Goal: Information Seeking & Learning: Learn about a topic

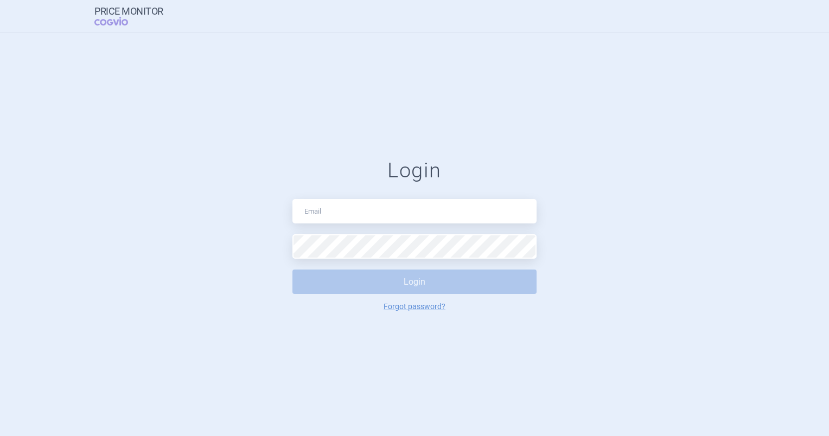
type input "[PERSON_NAME][EMAIL_ADDRESS][DOMAIN_NAME]"
drag, startPoint x: 96, startPoint y: 211, endPoint x: 143, endPoint y: 216, distance: 46.9
click at [96, 211] on form "Login [PERSON_NAME][EMAIL_ADDRESS][DOMAIN_NAME] Login Forgot password?" at bounding box center [414, 234] width 785 height 153
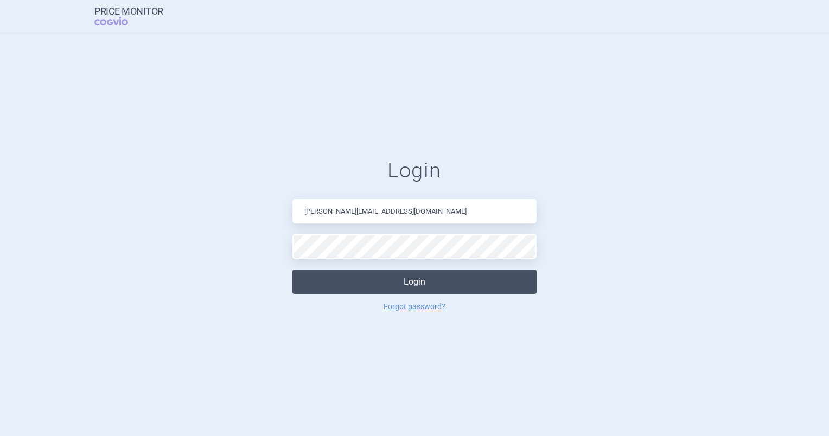
click at [344, 282] on button "Login" at bounding box center [414, 282] width 244 height 24
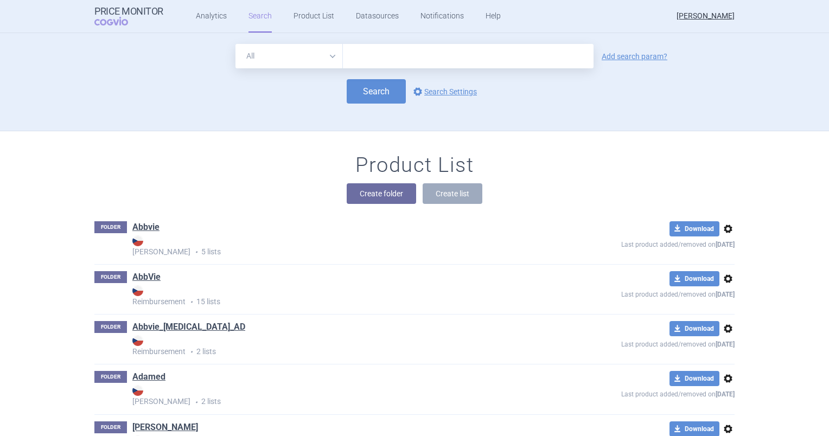
click at [350, 65] on input "text" at bounding box center [468, 56] width 251 height 24
type input "elonva"
click button "Search" at bounding box center [376, 91] width 59 height 24
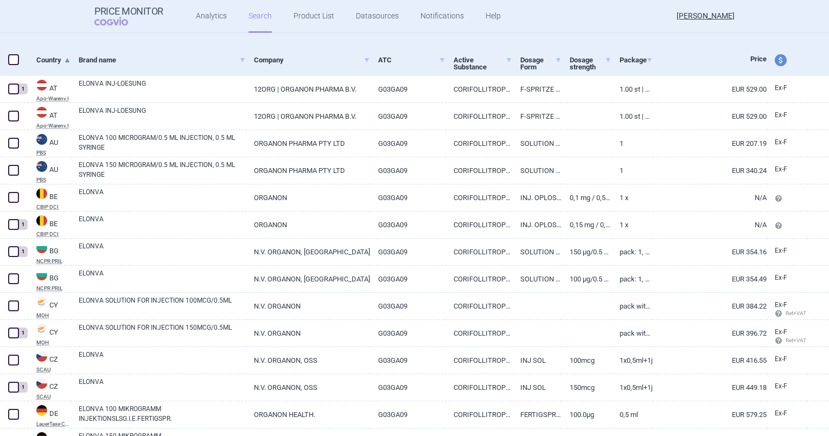
scroll to position [163, 0]
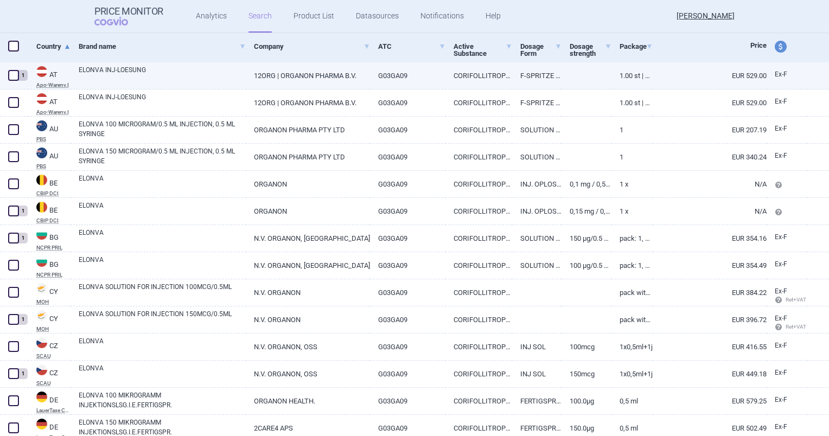
click at [11, 74] on span at bounding box center [13, 75] width 11 height 11
checkbox input "true"
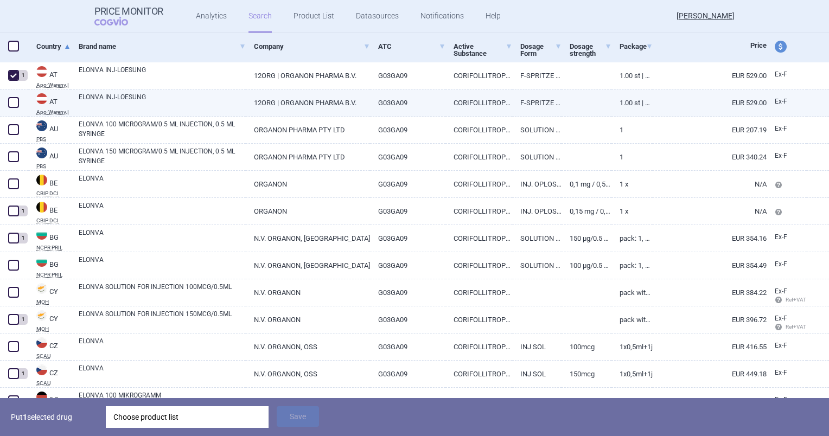
click at [11, 103] on span at bounding box center [13, 102] width 11 height 11
checkbox input "true"
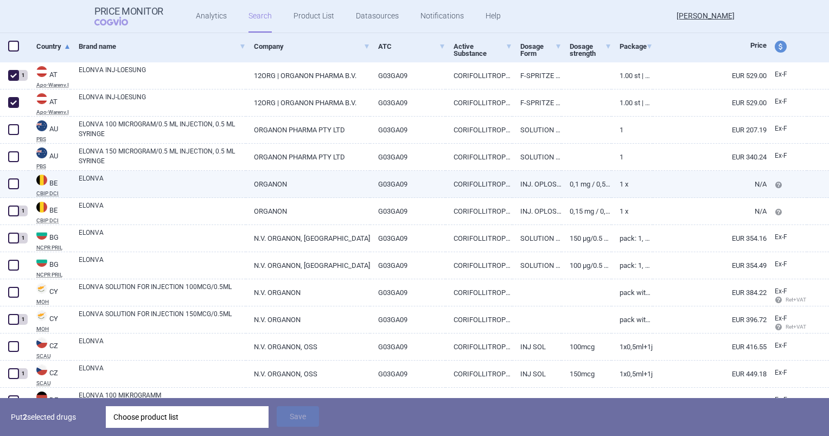
click at [10, 180] on span at bounding box center [13, 183] width 11 height 11
checkbox input "true"
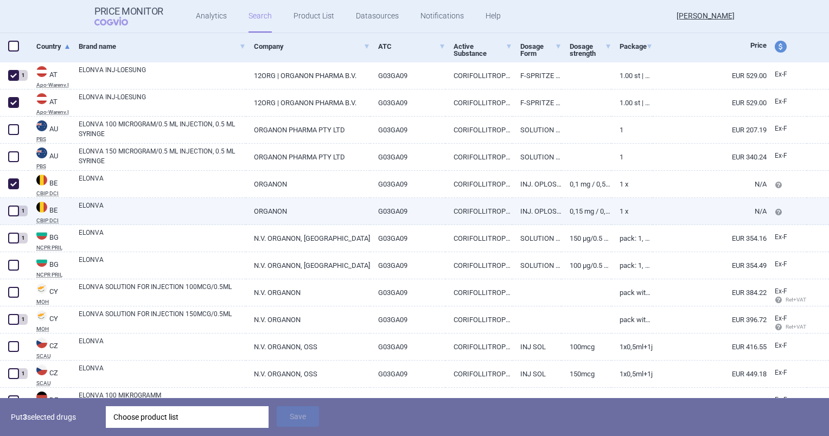
click at [12, 206] on span at bounding box center [13, 211] width 11 height 11
checkbox input "true"
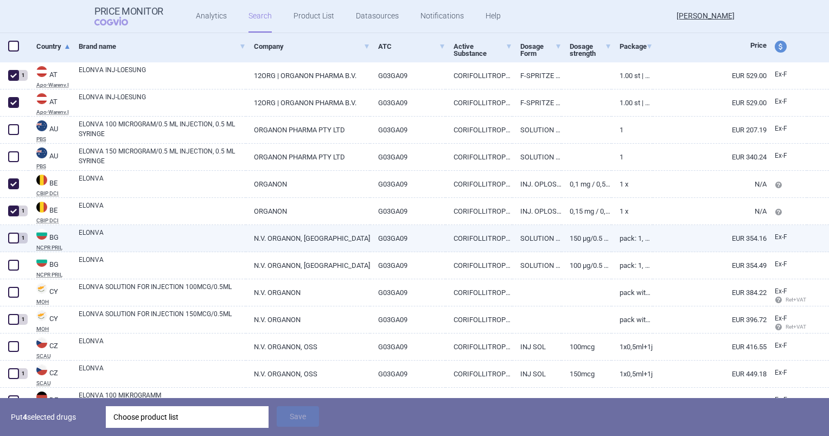
click at [12, 233] on span at bounding box center [13, 238] width 11 height 11
checkbox input "true"
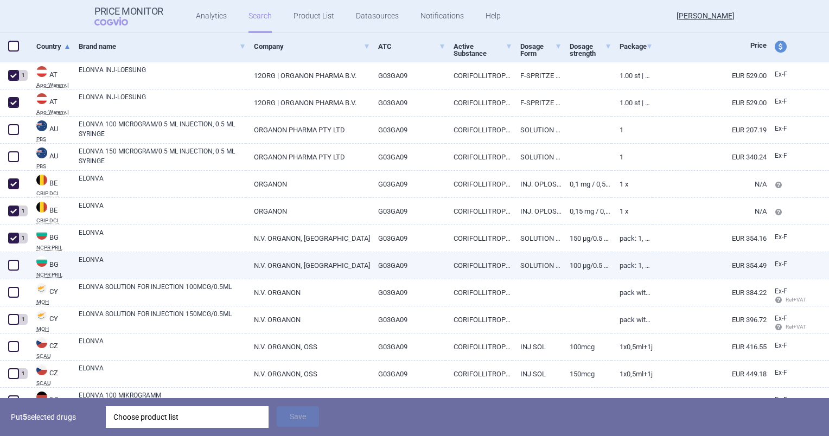
click at [12, 263] on span at bounding box center [13, 265] width 11 height 11
checkbox input "true"
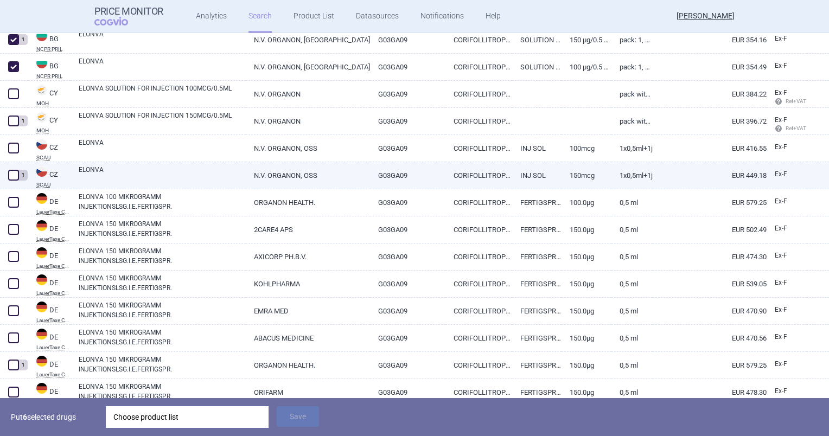
scroll to position [380, 0]
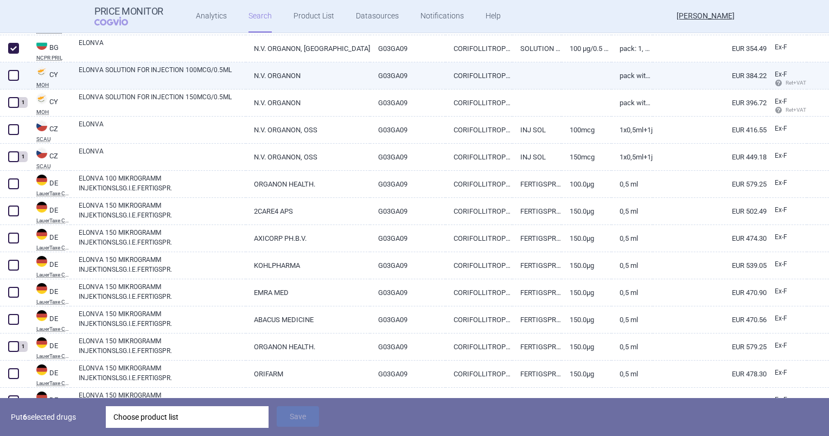
click at [11, 66] on div at bounding box center [14, 75] width 28 height 27
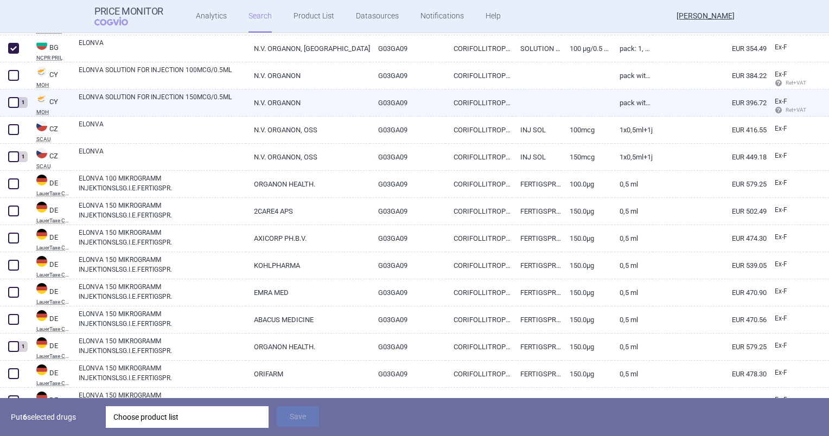
click at [9, 104] on span at bounding box center [13, 102] width 11 height 11
checkbox input "true"
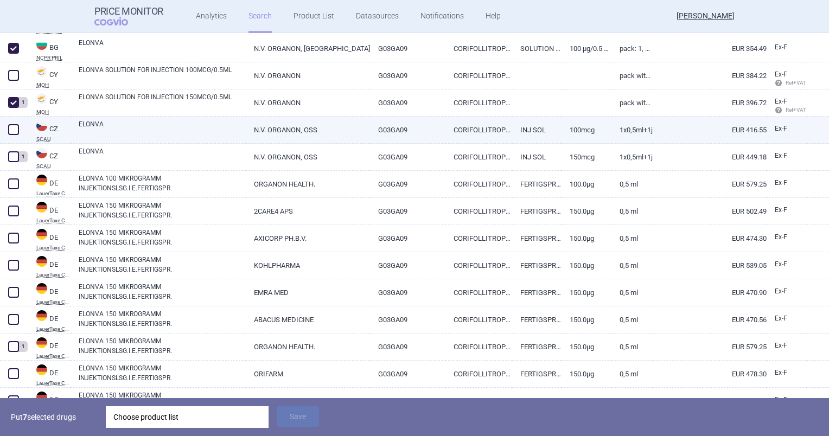
click at [11, 132] on span at bounding box center [13, 129] width 11 height 11
click at [12, 128] on span at bounding box center [13, 129] width 11 height 11
checkbox input "false"
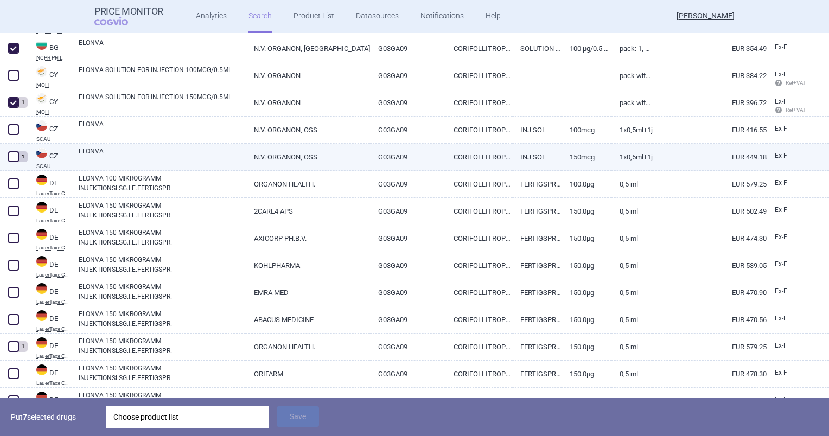
click at [10, 165] on div "1" at bounding box center [14, 157] width 28 height 27
click at [12, 161] on span at bounding box center [13, 156] width 11 height 11
checkbox input "true"
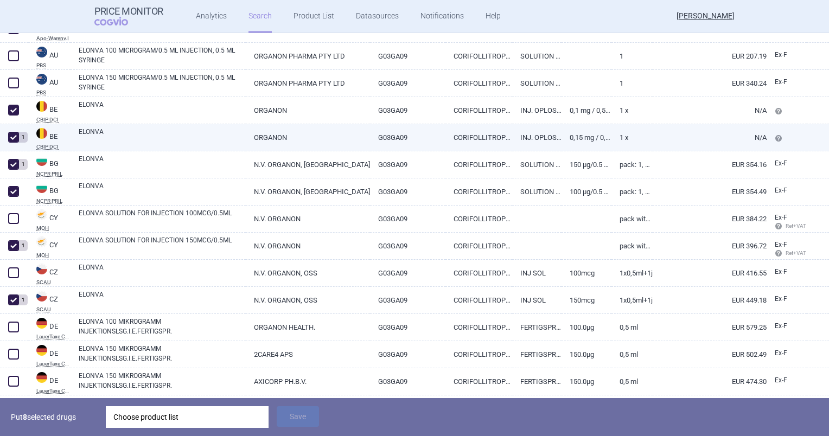
scroll to position [217, 0]
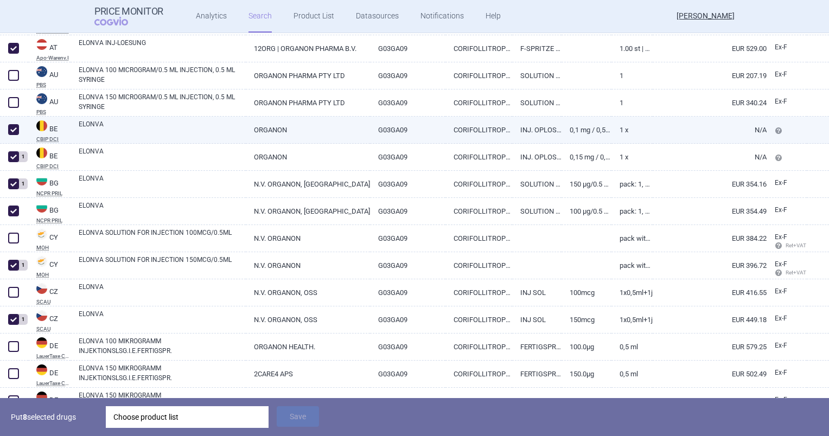
click at [13, 132] on span at bounding box center [13, 129] width 11 height 11
checkbox input "false"
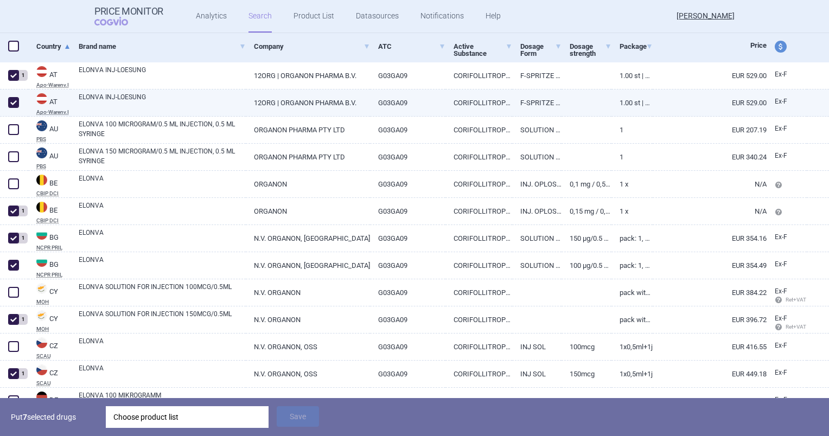
click at [162, 109] on link "ELONVA INJ-LOESUNG" at bounding box center [162, 102] width 167 height 20
select select "EUR"
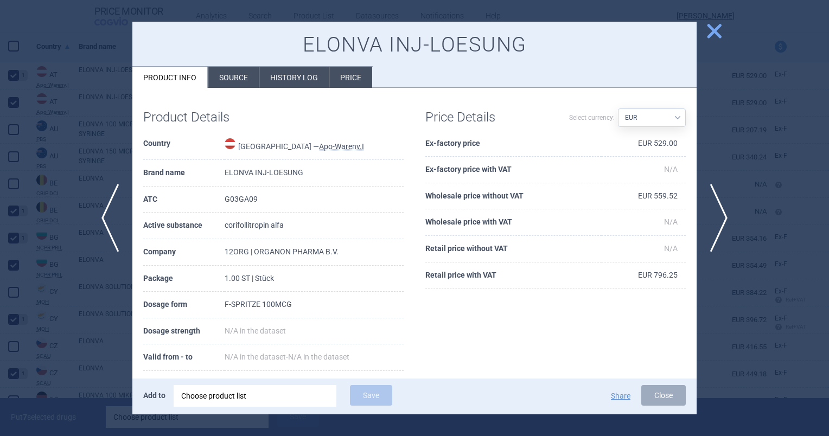
click at [715, 36] on span "close" at bounding box center [713, 31] width 19 height 19
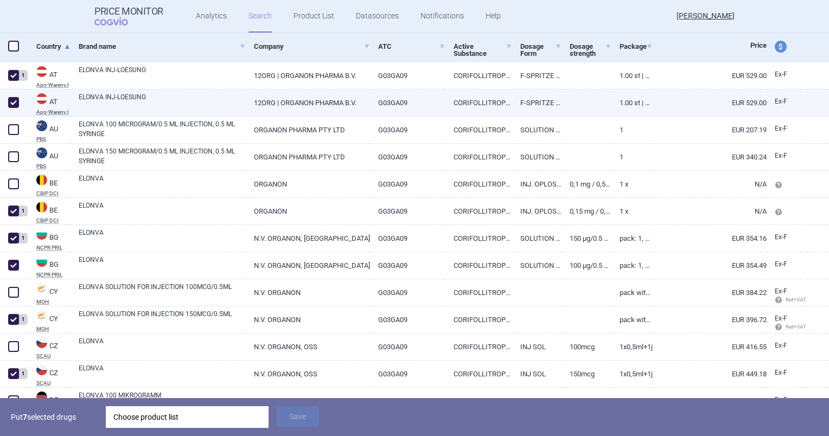
click at [11, 100] on span at bounding box center [13, 102] width 11 height 11
checkbox input "false"
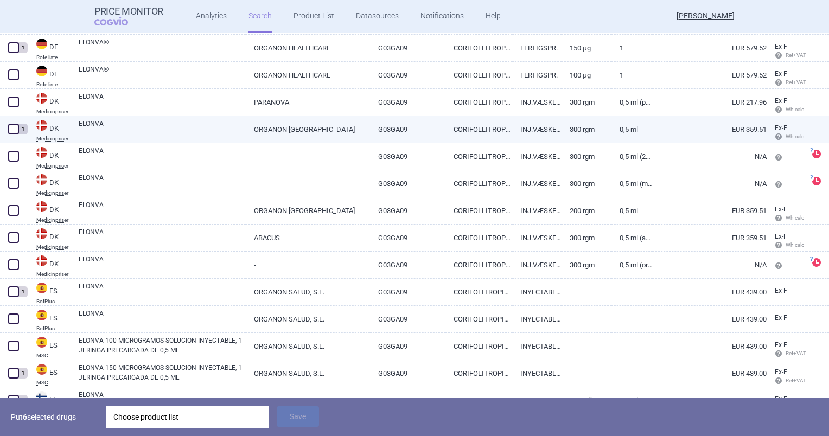
scroll to position [1356, 0]
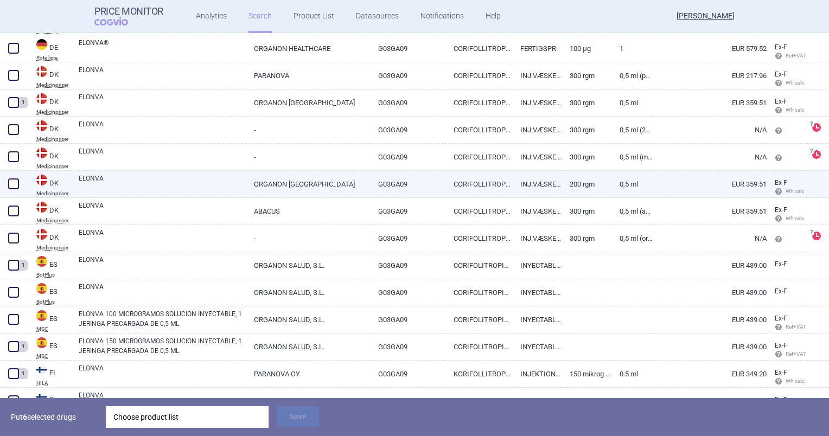
click at [95, 184] on link "ELONVA" at bounding box center [162, 184] width 167 height 20
select select "EUR"
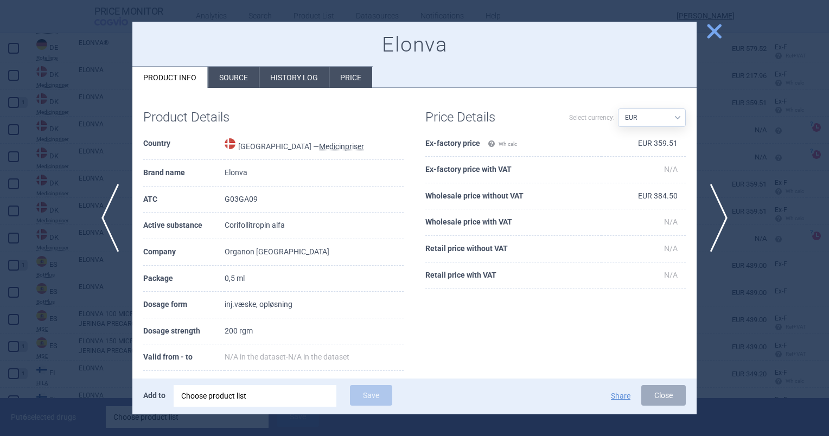
click at [216, 79] on li "Source" at bounding box center [233, 77] width 50 height 21
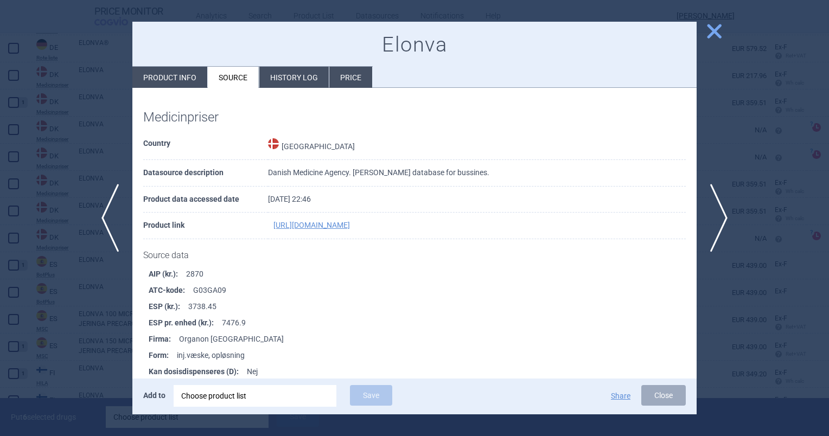
scroll to position [217, 0]
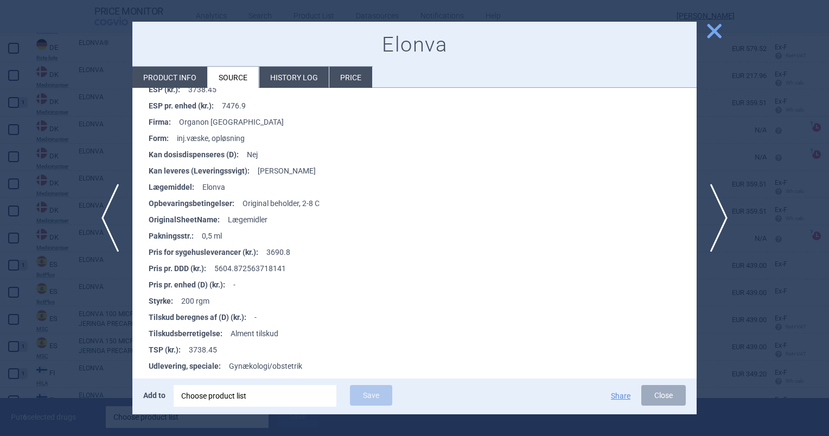
click at [722, 28] on span "close" at bounding box center [713, 31] width 19 height 19
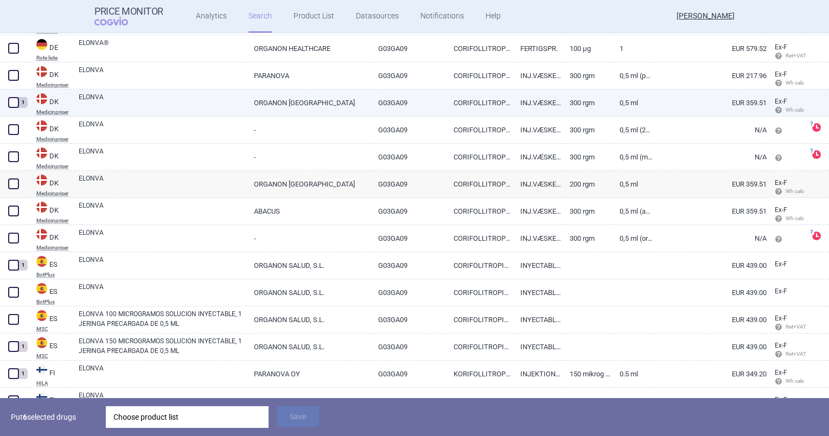
click at [215, 104] on link "ELONVA" at bounding box center [162, 102] width 167 height 20
select select "EUR"
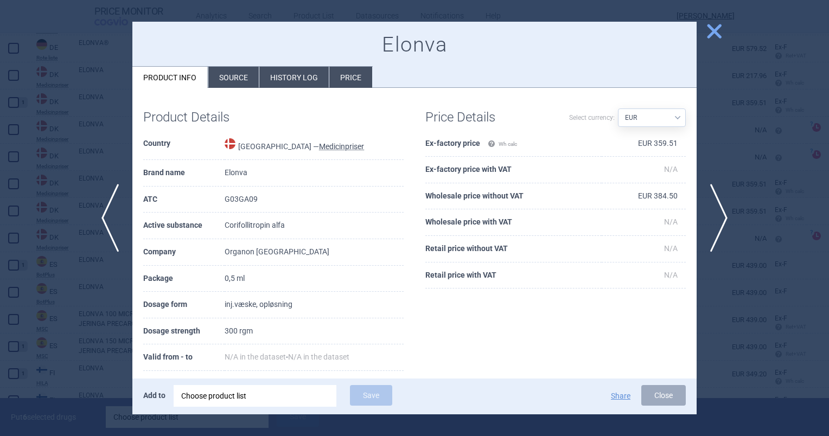
click at [226, 78] on li "Source" at bounding box center [233, 77] width 50 height 21
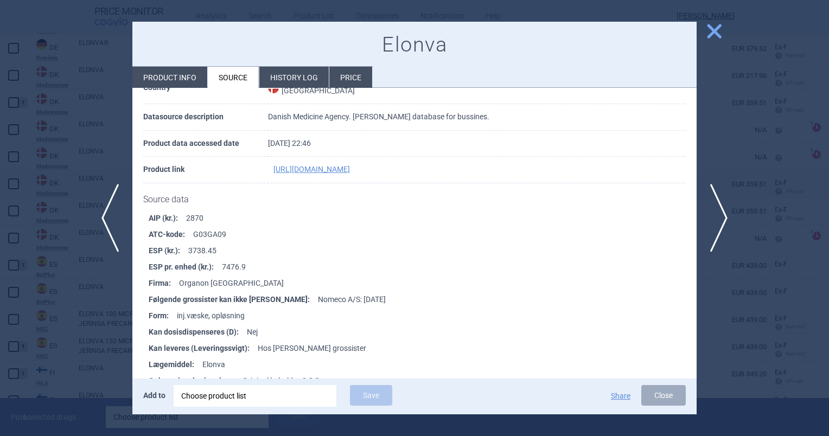
scroll to position [163, 0]
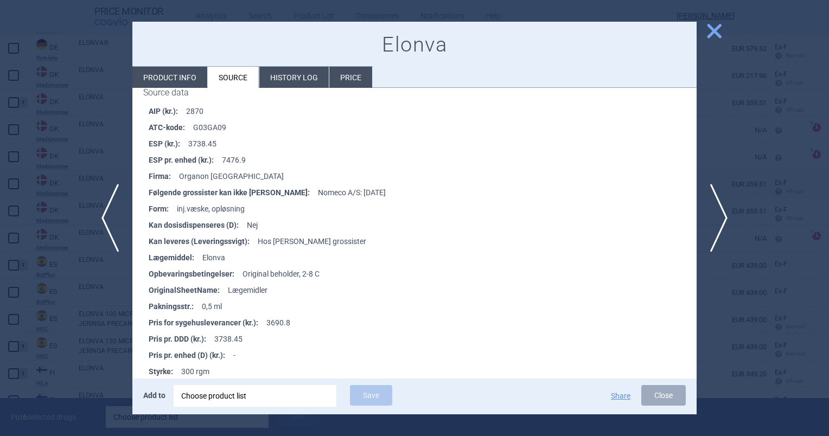
click at [707, 35] on span "close" at bounding box center [713, 31] width 19 height 19
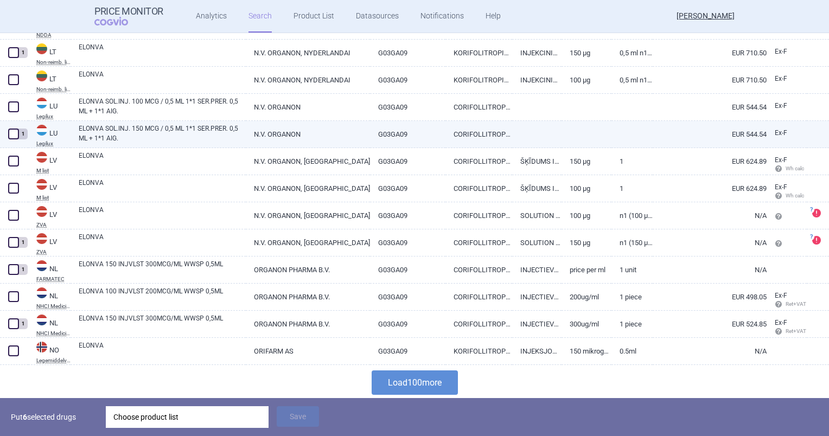
scroll to position [2574, 0]
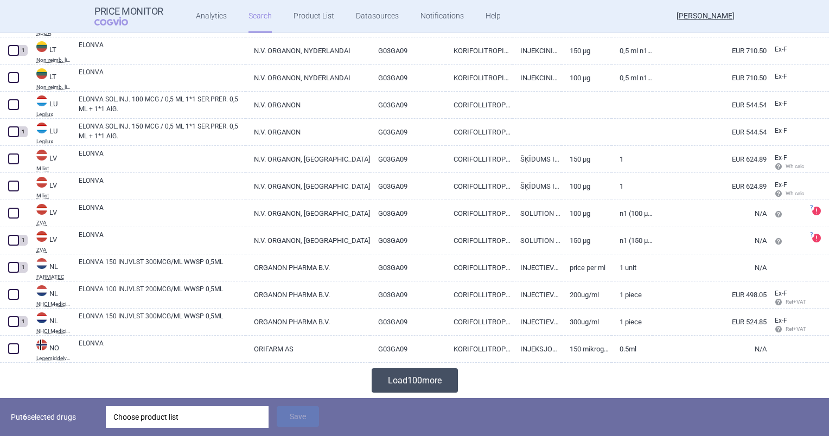
click at [403, 384] on button "Load 100 more" at bounding box center [414, 380] width 86 height 24
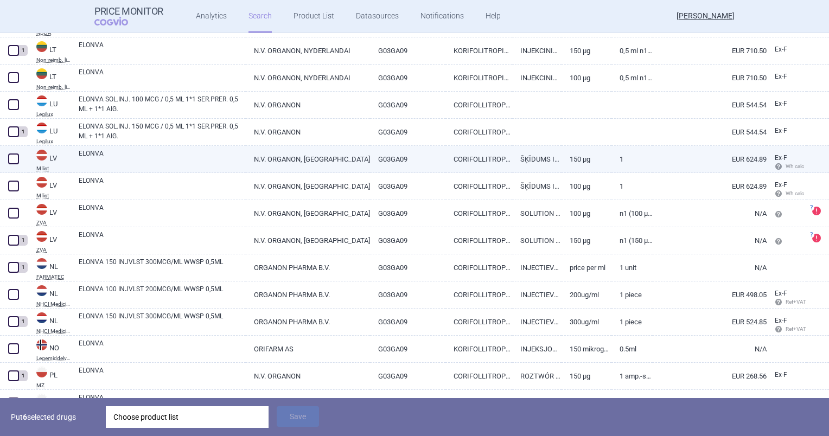
click at [13, 158] on span at bounding box center [13, 158] width 11 height 11
checkbox input "true"
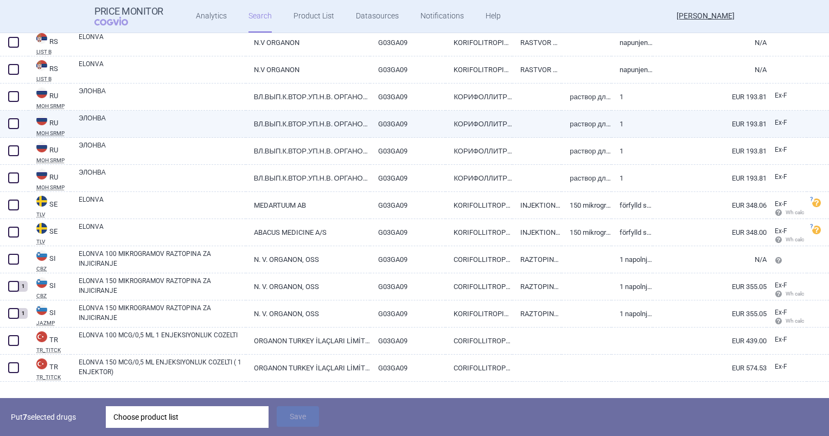
scroll to position [3279, 0]
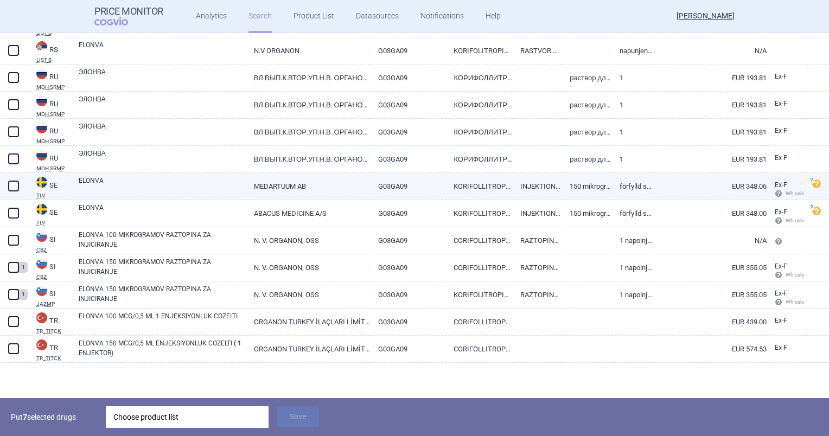
drag, startPoint x: 11, startPoint y: 189, endPoint x: 10, endPoint y: 199, distance: 10.3
click at [11, 189] on span at bounding box center [13, 186] width 11 height 11
checkbox input "true"
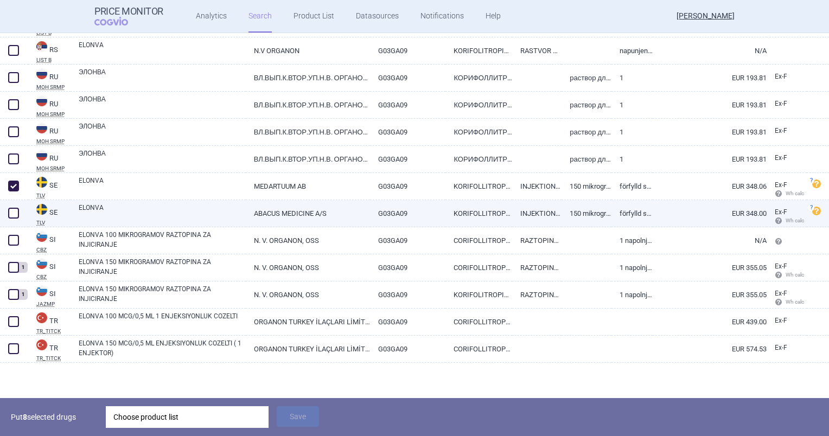
click at [12, 206] on span at bounding box center [13, 213] width 16 height 16
checkbox input "true"
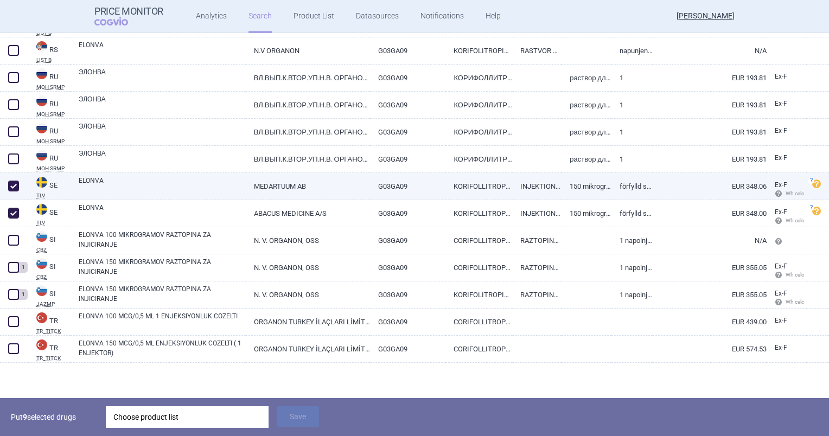
click at [238, 187] on link "ELONVA" at bounding box center [162, 186] width 167 height 20
select select "EUR"
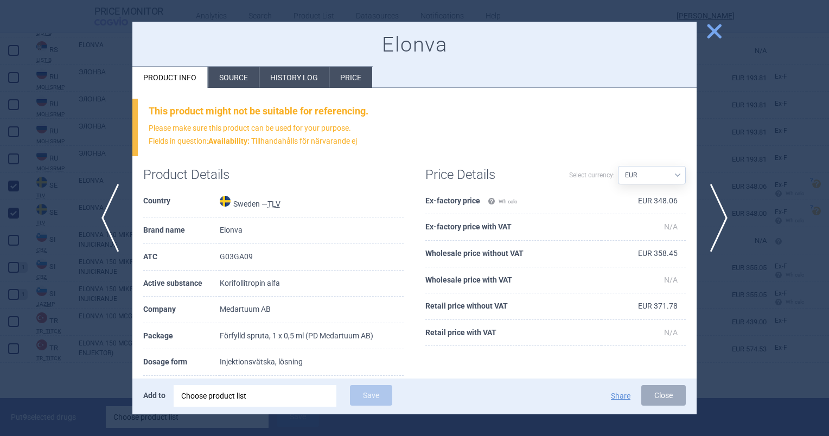
scroll to position [108, 0]
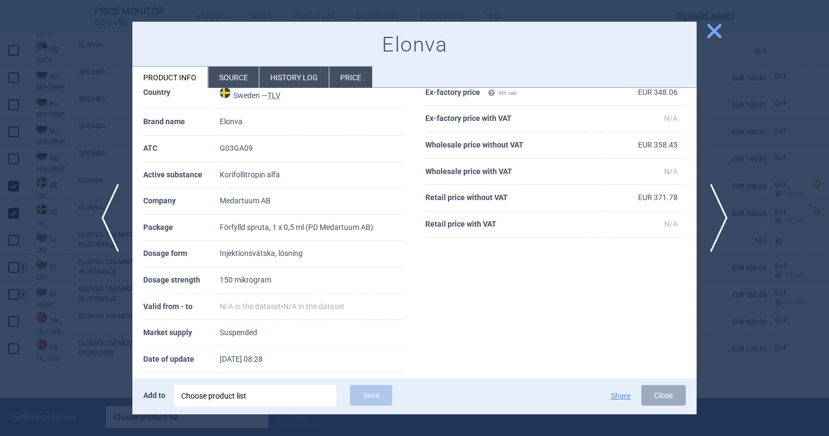
click at [714, 28] on span "close" at bounding box center [713, 31] width 19 height 19
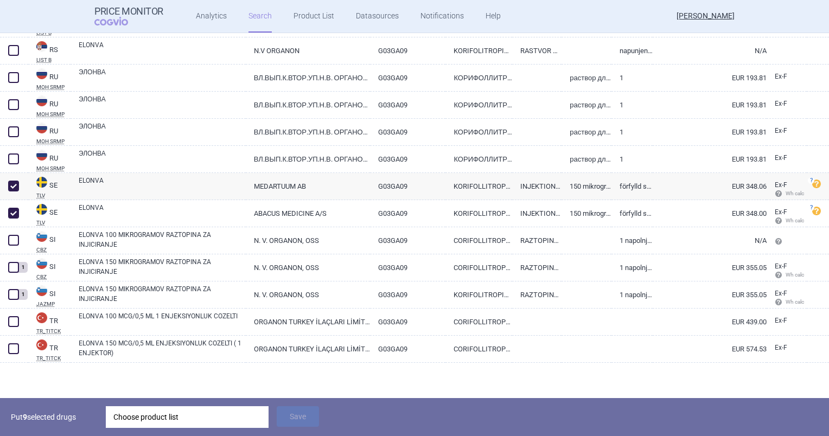
click at [168, 408] on div "Choose product list" at bounding box center [187, 417] width 148 height 22
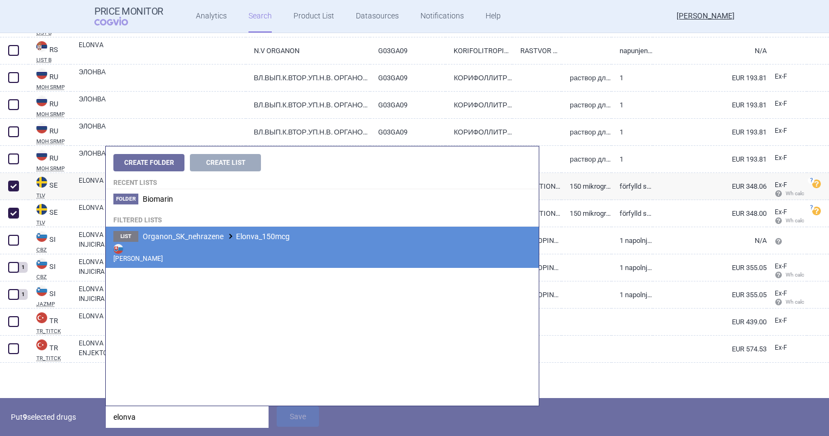
type input "elonva"
click at [223, 242] on strong "[PERSON_NAME]" at bounding box center [322, 253] width 418 height 22
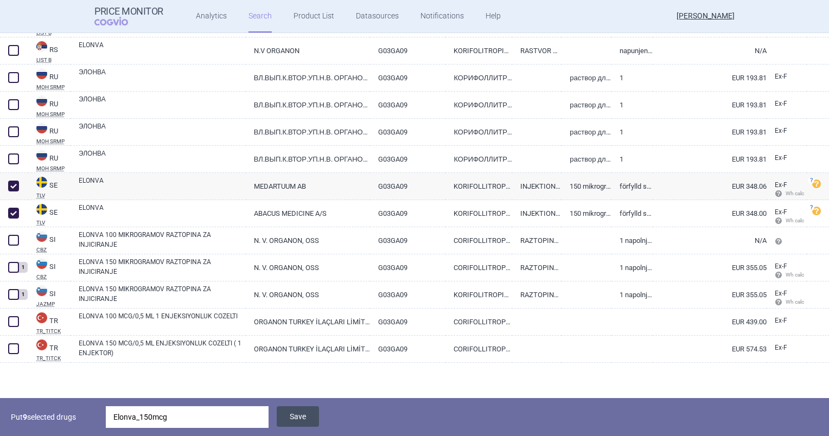
click at [286, 416] on button "Save" at bounding box center [298, 416] width 42 height 21
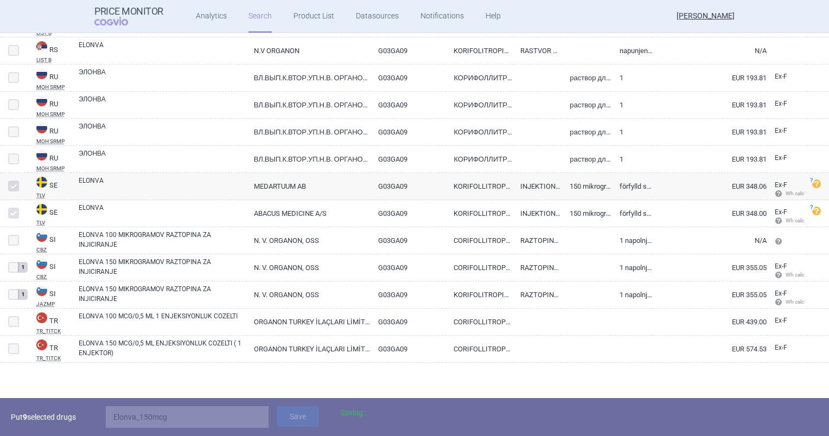
scroll to position [3241, 0]
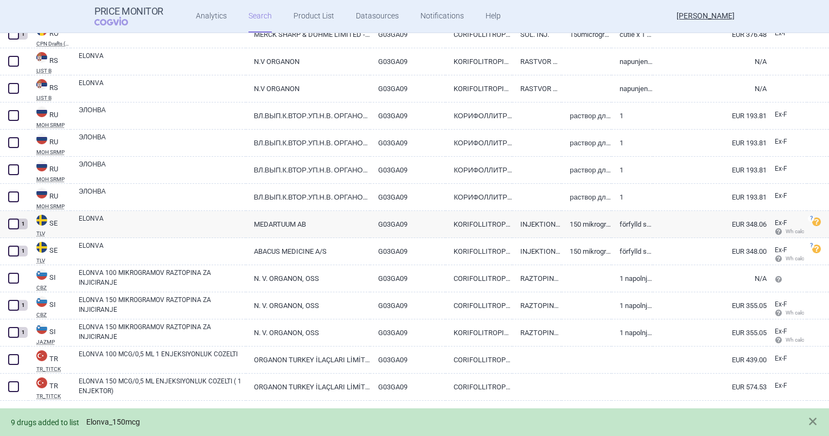
click at [129, 422] on link "Elonva_150mcg" at bounding box center [113, 422] width 54 height 9
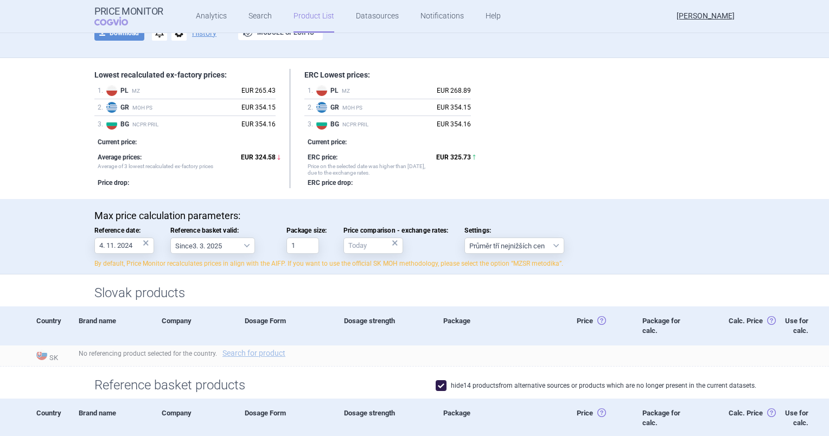
scroll to position [108, 0]
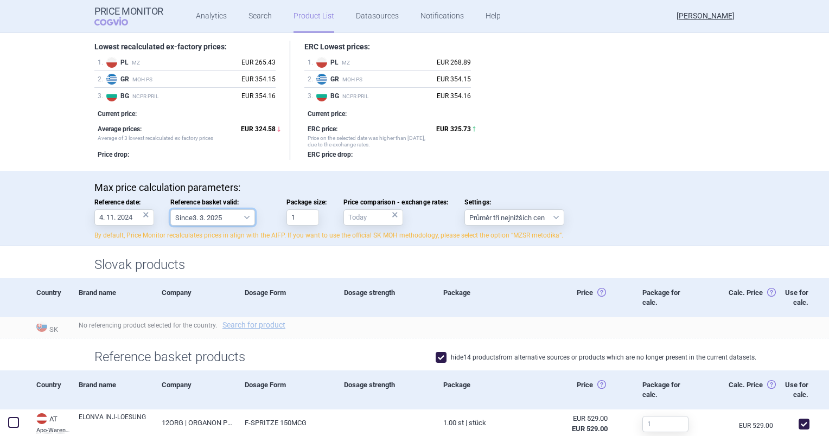
click at [238, 217] on select "Since 3. 3. 2025 Since 1. 7. 2023 Since 7. 4. 2023 Since 1. 12. 2022 Since 1. 9…" at bounding box center [212, 217] width 85 height 16
select select "[DATE]"
click at [170, 209] on select "Since 3. 3. 2025 Since 1. 7. 2023 Since 7. 4. 2023 Since 1. 12. 2022 Since 1. 9…" at bounding box center [212, 217] width 85 height 16
click at [143, 217] on div "×" at bounding box center [146, 215] width 7 height 12
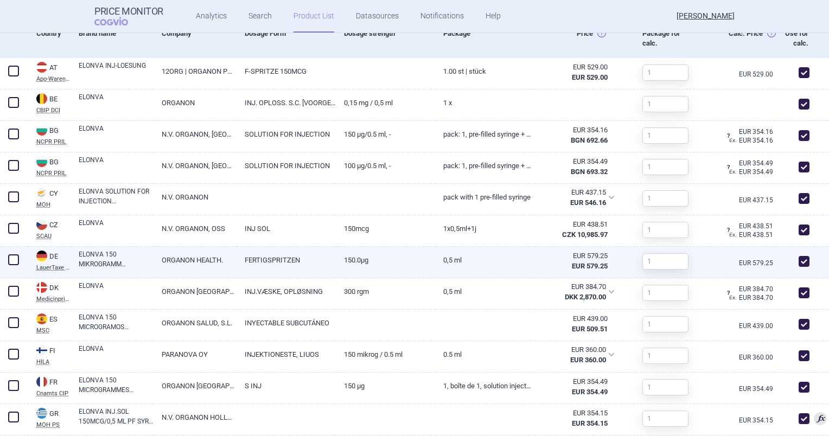
scroll to position [434, 0]
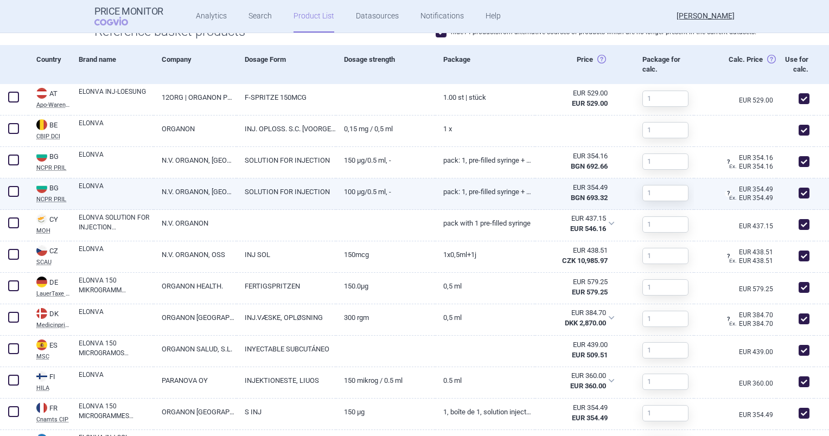
click at [17, 189] on span at bounding box center [13, 191] width 11 height 11
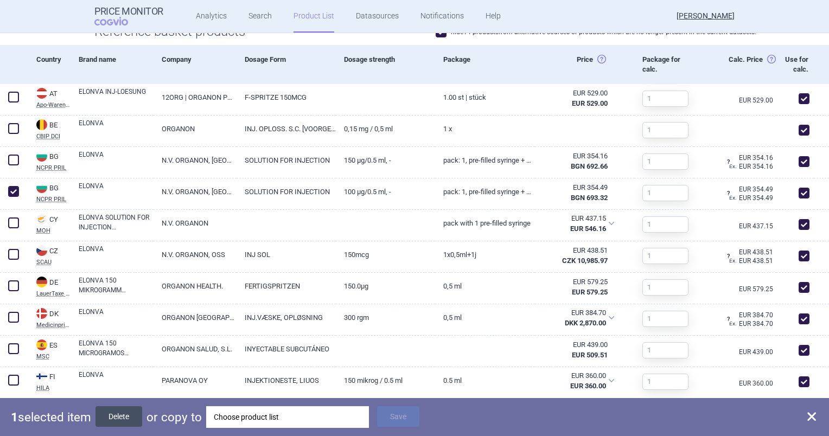
click at [106, 416] on button "Delete" at bounding box center [118, 416] width 47 height 21
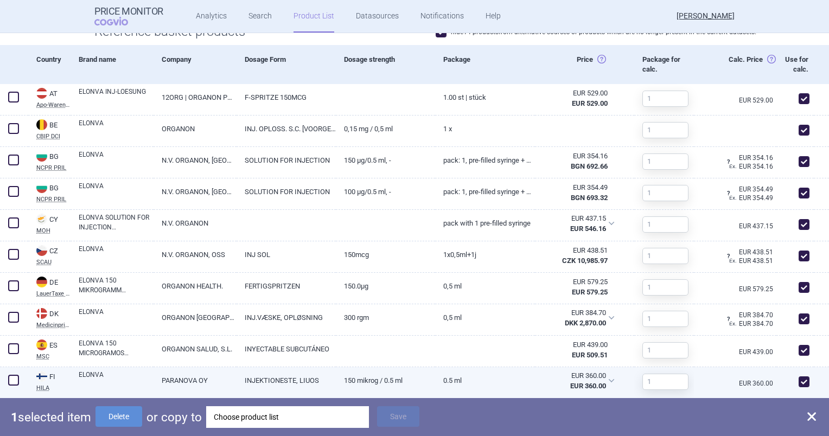
checkbox input "false"
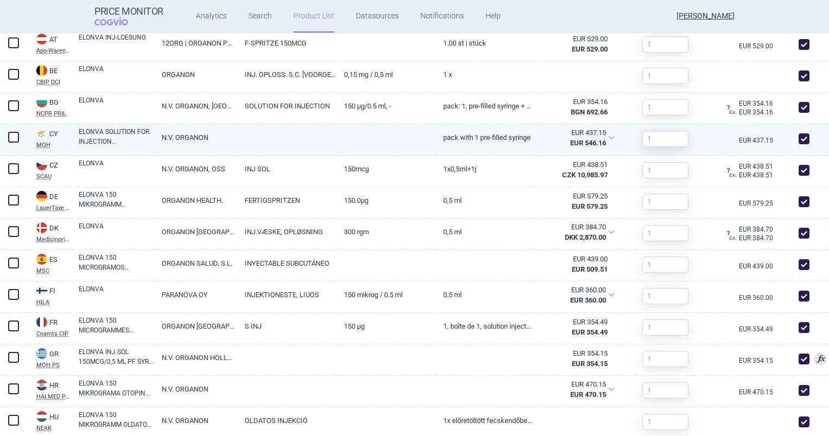
scroll to position [542, 0]
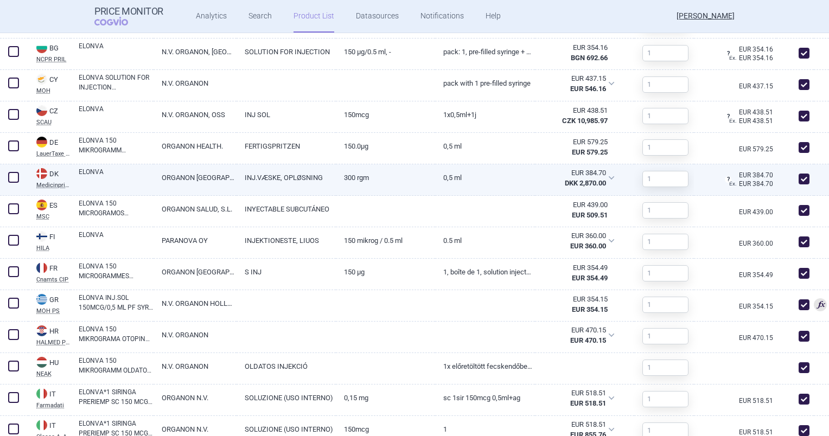
click at [215, 180] on link "ORGANON [GEOGRAPHIC_DATA]" at bounding box center [194, 177] width 83 height 27
select select "EUR"
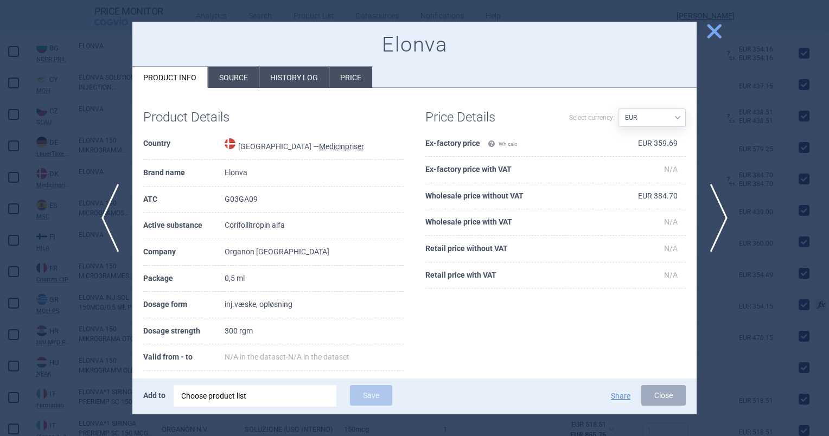
click at [229, 70] on li "Source" at bounding box center [233, 77] width 50 height 21
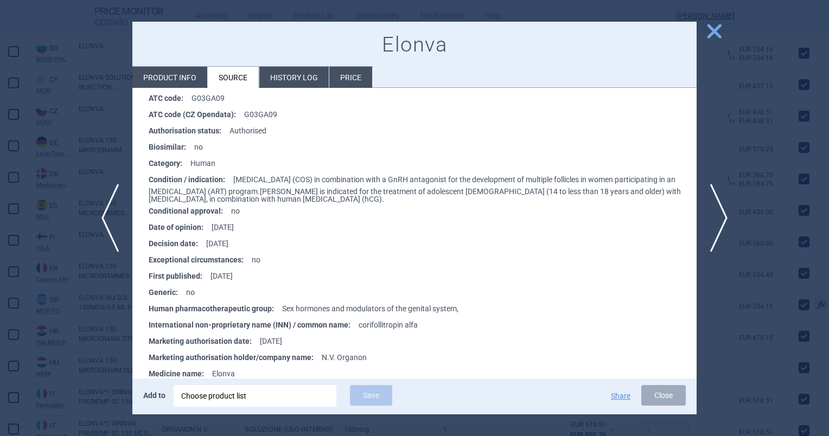
scroll to position [814, 0]
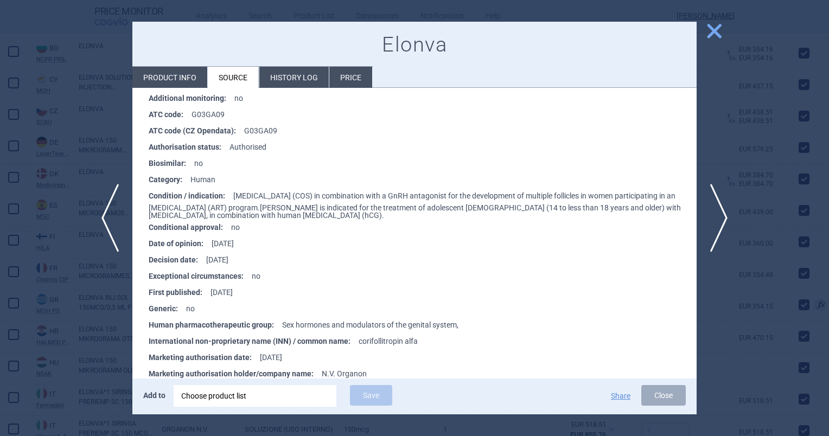
click at [722, 25] on span "close" at bounding box center [713, 31] width 19 height 19
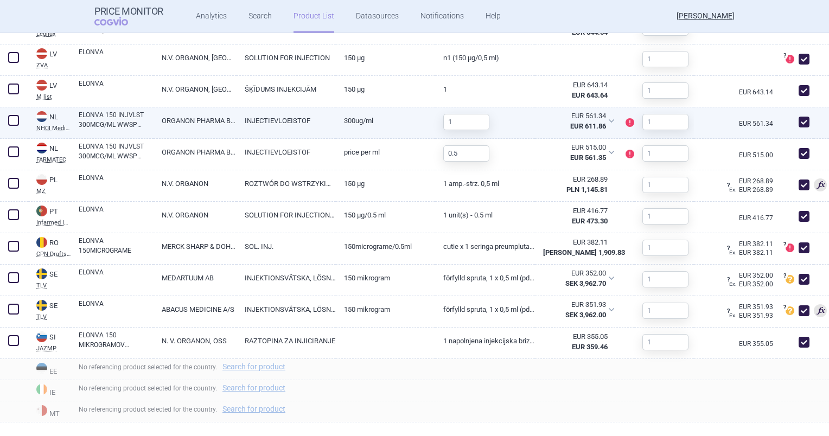
scroll to position [1022, 0]
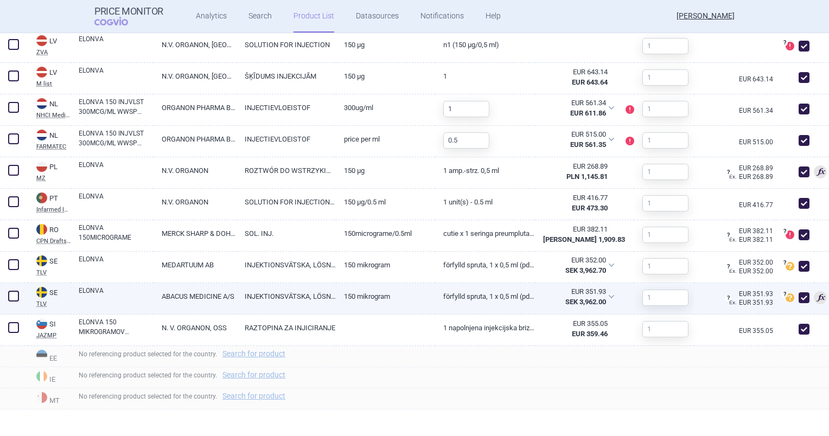
click at [799, 294] on span at bounding box center [803, 297] width 11 height 11
checkbox input "false"
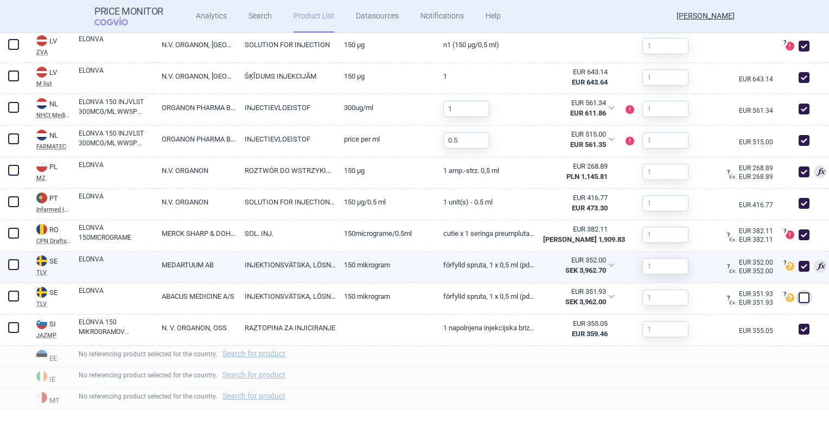
click at [336, 262] on link "150 mikrogram" at bounding box center [385, 265] width 99 height 27
select select "EUR"
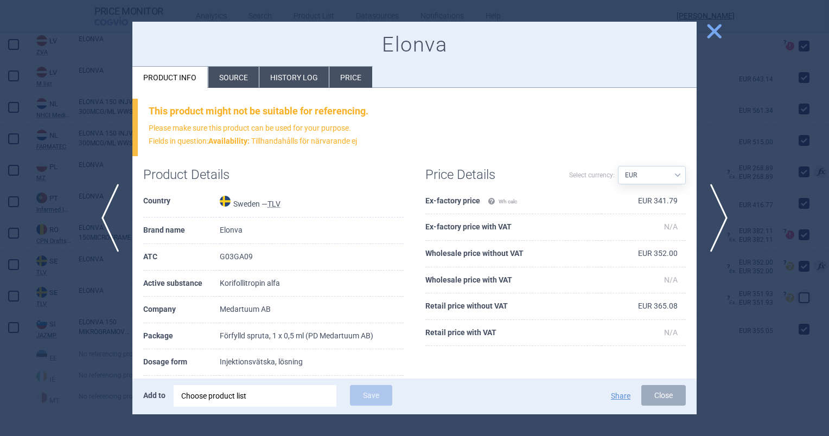
click at [225, 76] on li "Source" at bounding box center [233, 77] width 50 height 21
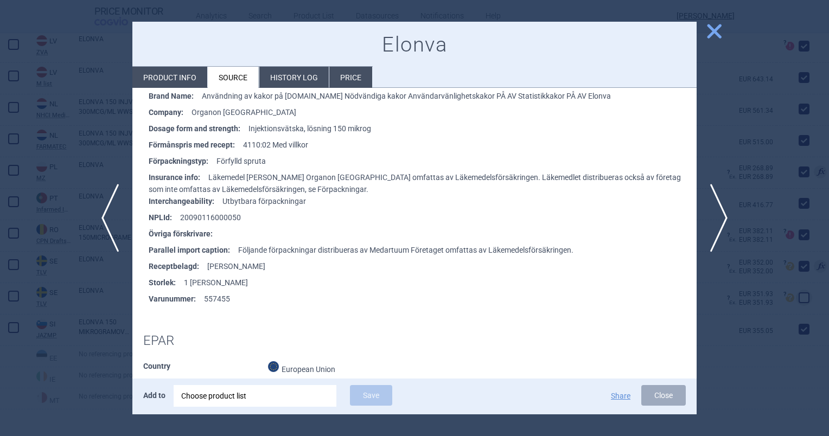
scroll to position [813, 0]
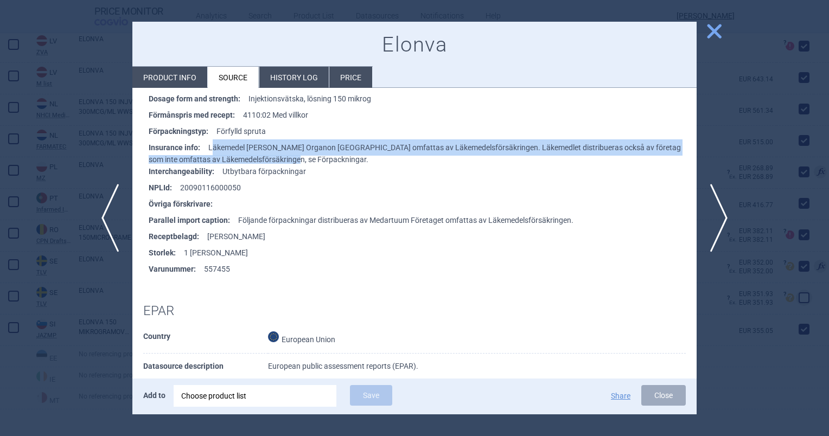
drag, startPoint x: 210, startPoint y: 145, endPoint x: 304, endPoint y: 157, distance: 94.0
click at [304, 157] on li "Insurance info : Läkemedel [PERSON_NAME] Organon [GEOGRAPHIC_DATA] omfattas av …" at bounding box center [423, 151] width 548 height 24
click at [296, 157] on li "Insurance info : Läkemedel [PERSON_NAME] Organon [GEOGRAPHIC_DATA] omfattas av …" at bounding box center [423, 151] width 548 height 24
drag, startPoint x: 294, startPoint y: 157, endPoint x: 209, endPoint y: 143, distance: 86.4
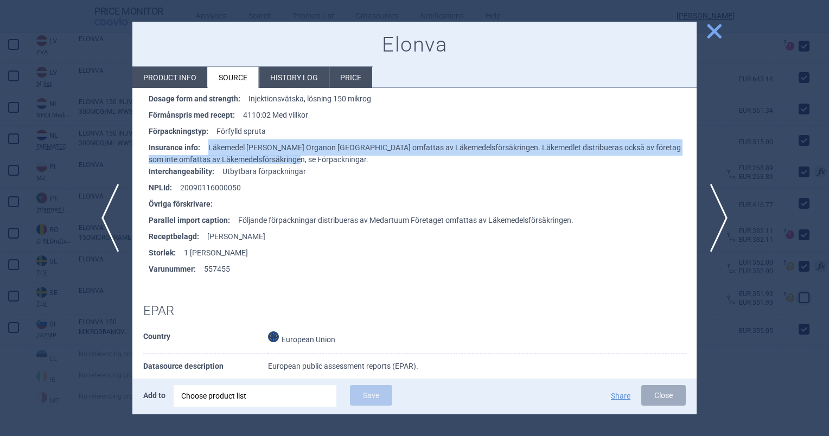
click at [209, 143] on li "Insurance info : Läkemedel [PERSON_NAME] Organon [GEOGRAPHIC_DATA] omfattas av …" at bounding box center [423, 151] width 548 height 24
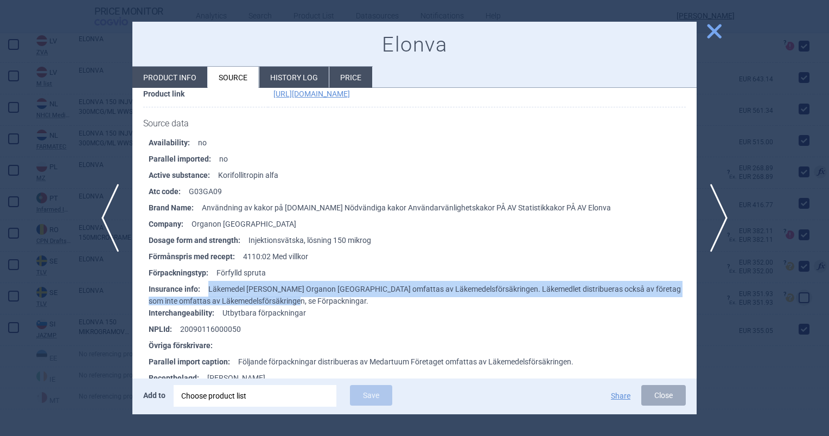
scroll to position [651, 0]
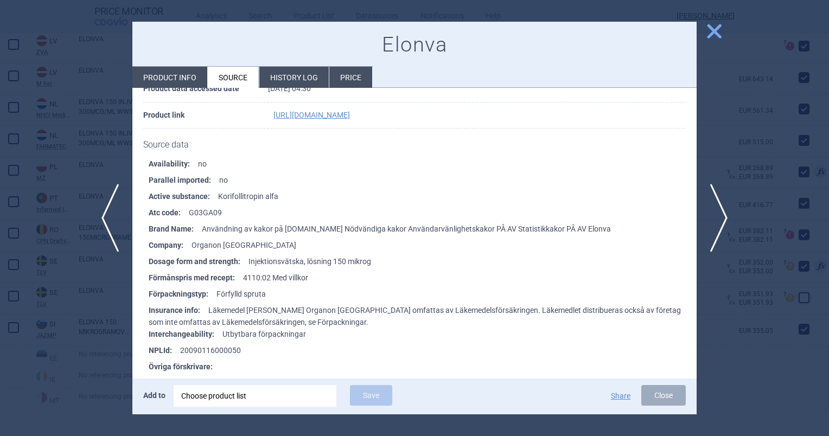
click at [245, 229] on li "Brand Name : Användning av kakor på [DOMAIN_NAME] Nödvändiga kakor Användarvänl…" at bounding box center [423, 229] width 548 height 16
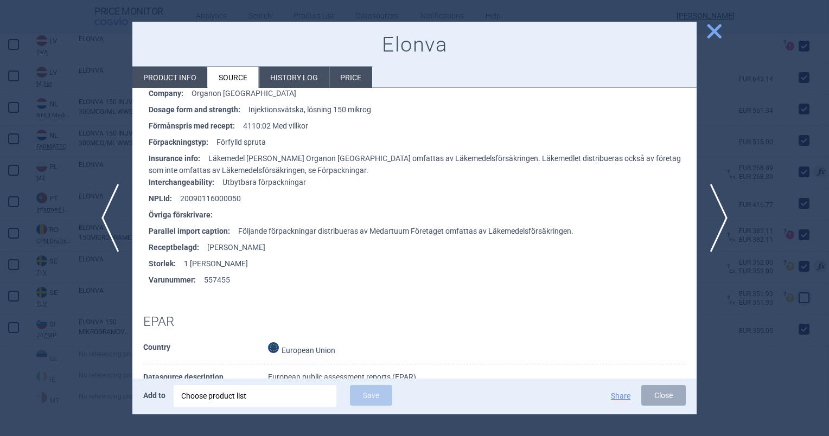
scroll to position [705, 0]
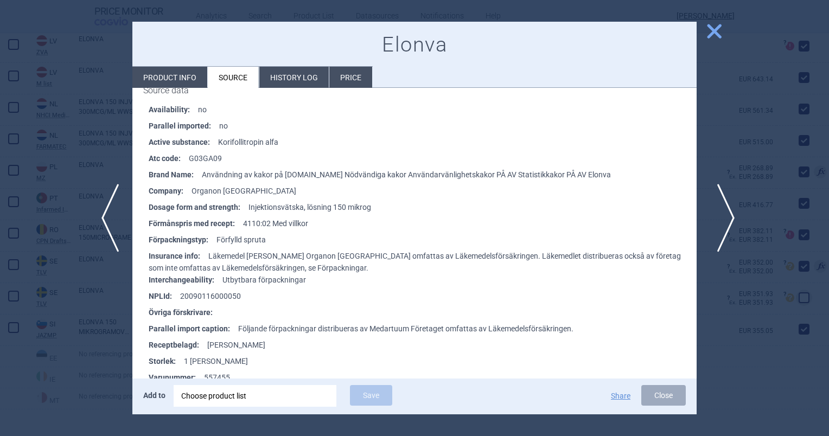
click at [718, 209] on span "next" at bounding box center [722, 218] width 24 height 68
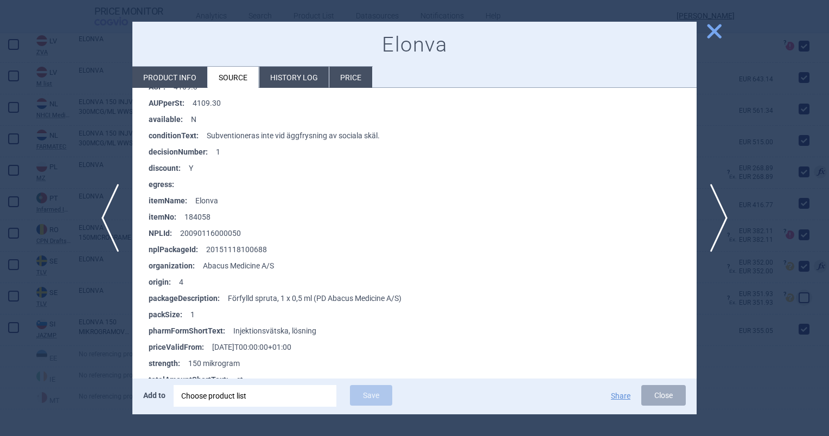
scroll to position [271, 0]
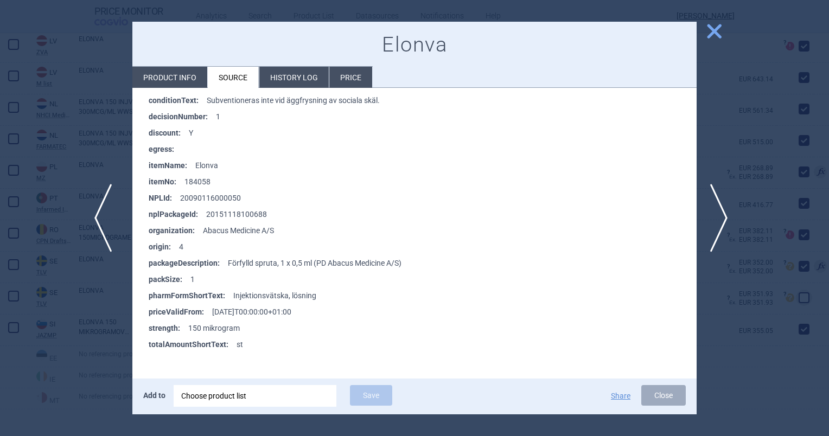
click at [100, 232] on span "previous" at bounding box center [106, 218] width 24 height 68
click at [710, 216] on span "next" at bounding box center [722, 218] width 24 height 68
click at [108, 235] on span "previous" at bounding box center [106, 218] width 24 height 68
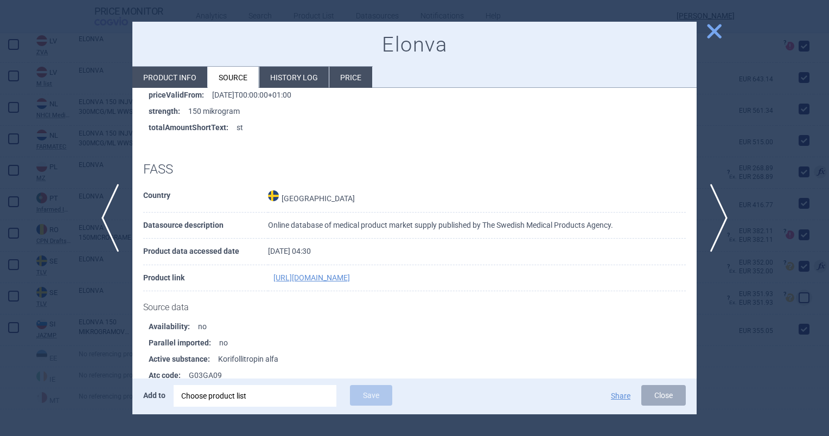
scroll to position [434, 0]
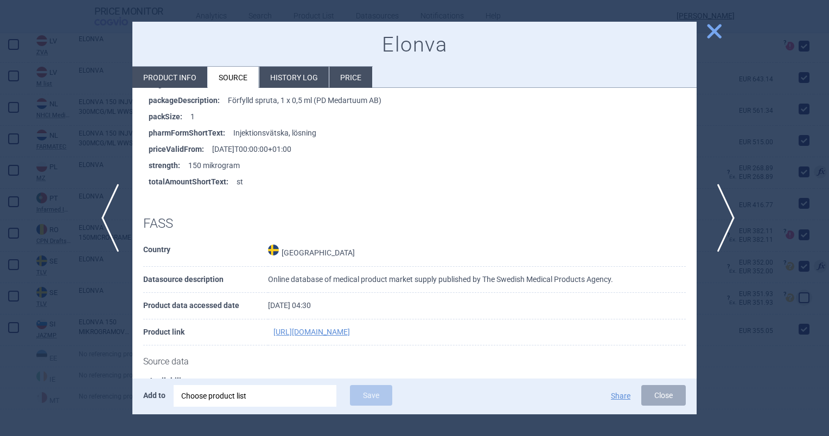
click at [726, 215] on span "next" at bounding box center [722, 218] width 24 height 68
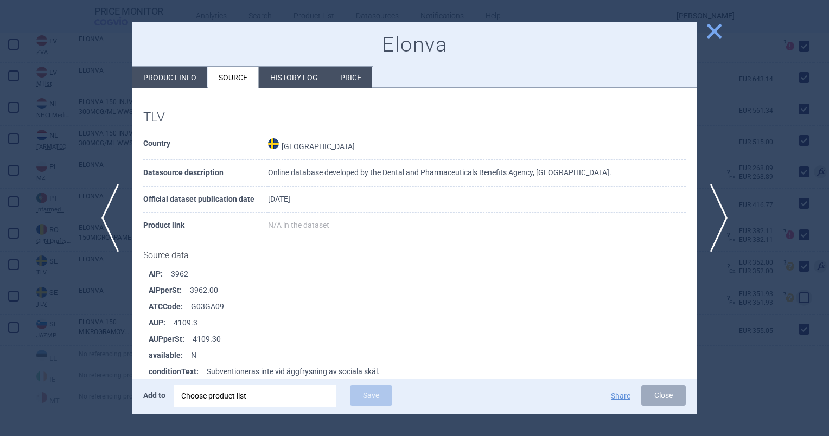
click at [711, 30] on span "close" at bounding box center [713, 31] width 19 height 19
